Goal: Task Accomplishment & Management: Use online tool/utility

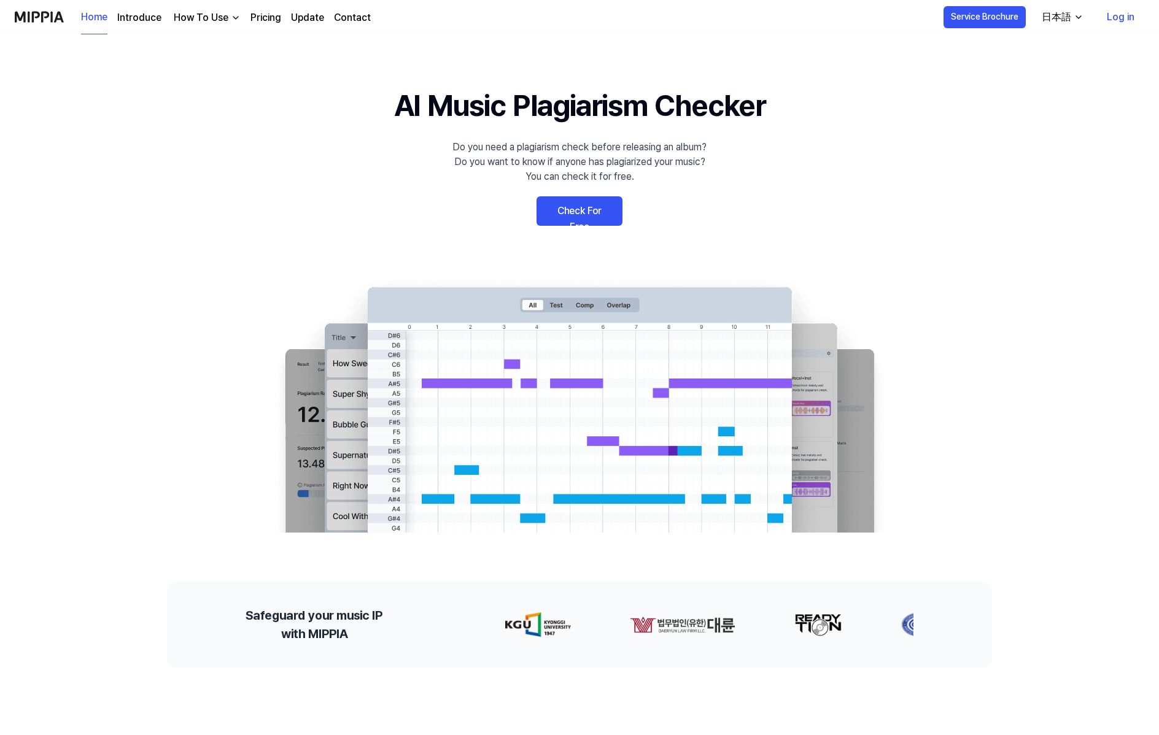
click at [1117, 17] on link "Log in" at bounding box center [1120, 17] width 47 height 34
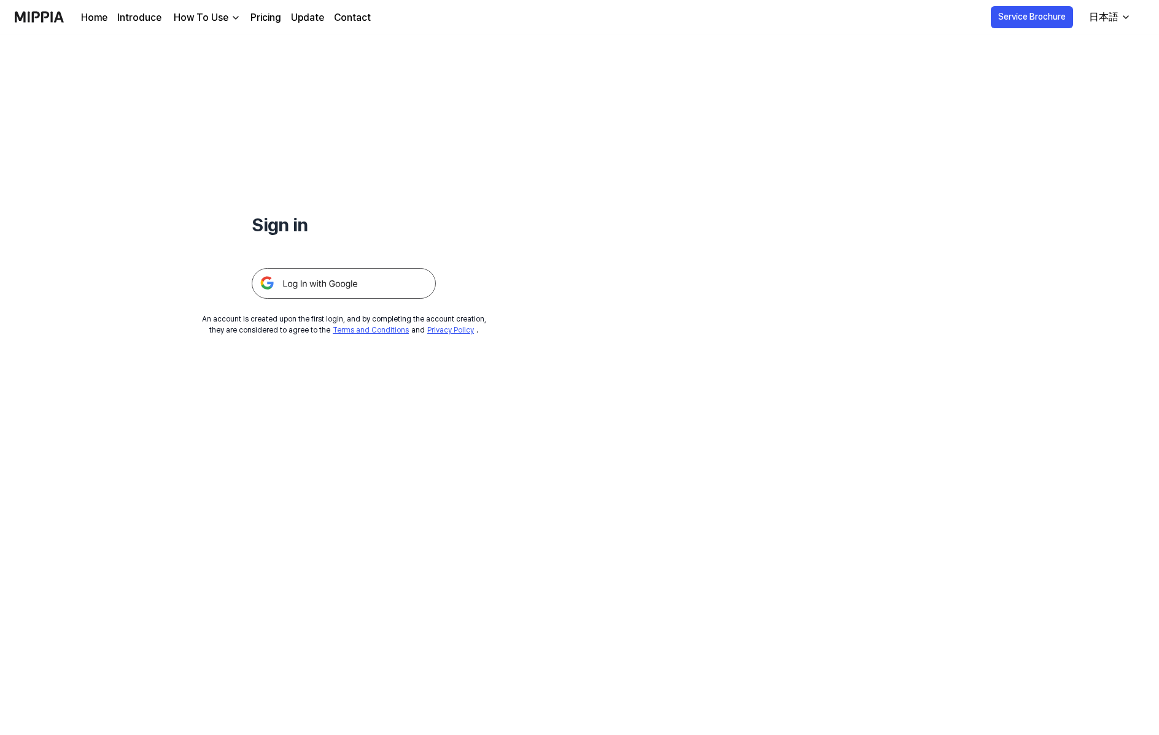
click at [375, 283] on img at bounding box center [344, 283] width 184 height 31
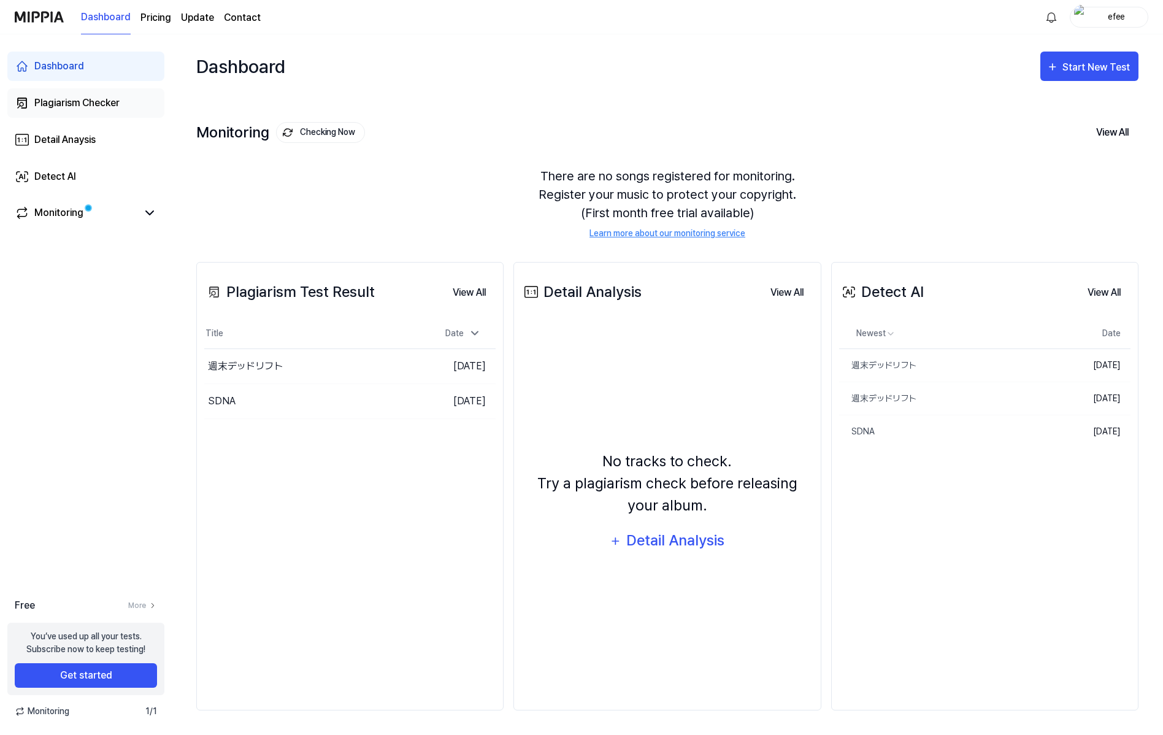
click at [87, 101] on div "Plagiarism Checker" at bounding box center [76, 103] width 85 height 15
